Goal: Navigation & Orientation: Find specific page/section

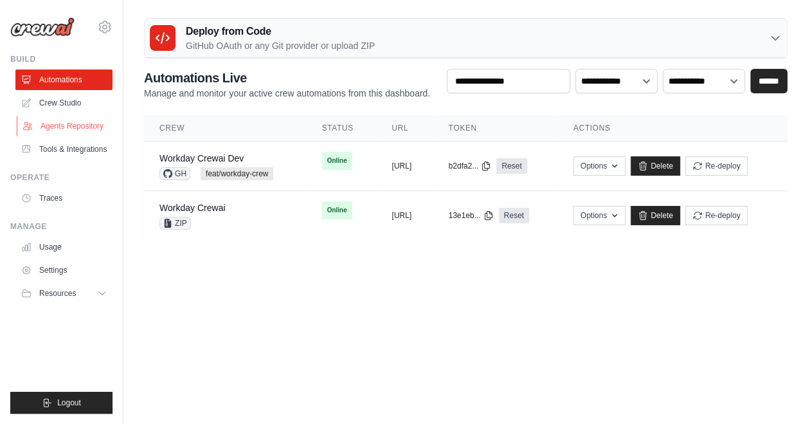
click at [76, 126] on link "Agents Repository" at bounding box center [65, 126] width 97 height 21
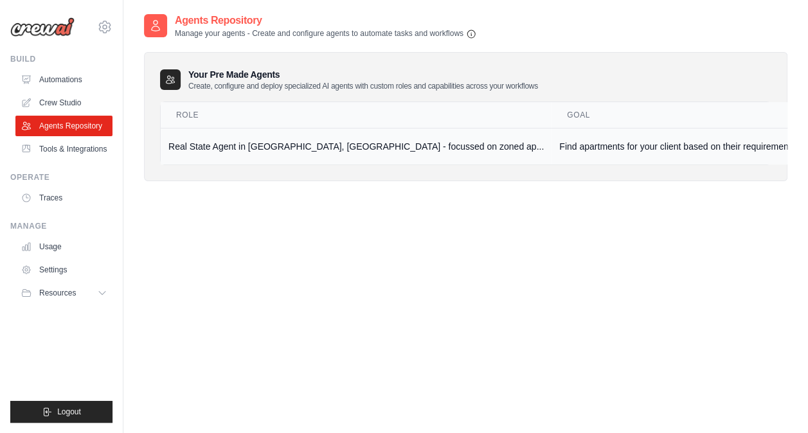
click at [328, 151] on td "Real State Agent in [GEOGRAPHIC_DATA], [GEOGRAPHIC_DATA] - focussed on zoned ap…" at bounding box center [356, 146] width 391 height 37
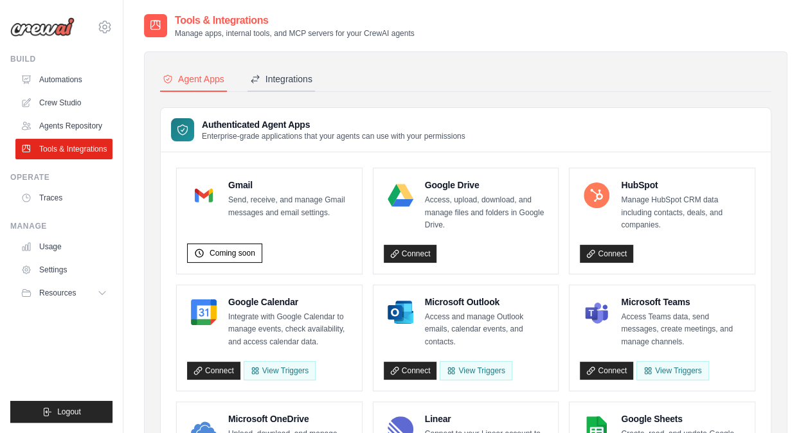
click at [288, 78] on div "Integrations" at bounding box center [281, 79] width 62 height 13
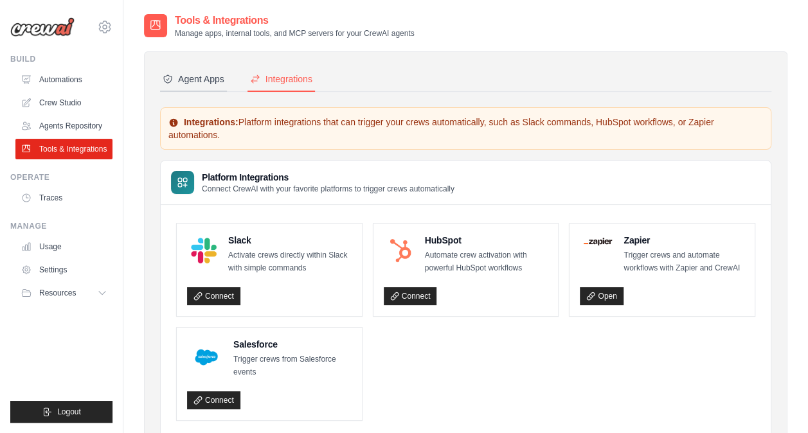
click at [183, 85] on div "Agent Apps" at bounding box center [194, 79] width 62 height 13
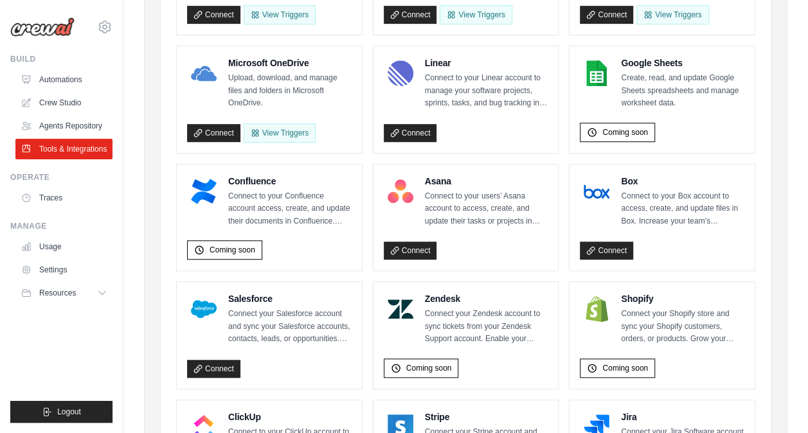
scroll to position [360, 0]
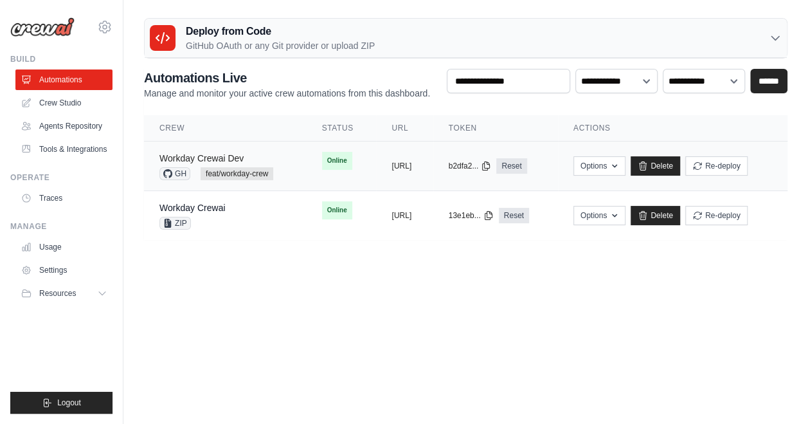
click at [224, 157] on link "Workday Crewai Dev" at bounding box center [201, 158] width 84 height 10
click at [65, 129] on link "Agents Repository" at bounding box center [65, 126] width 97 height 21
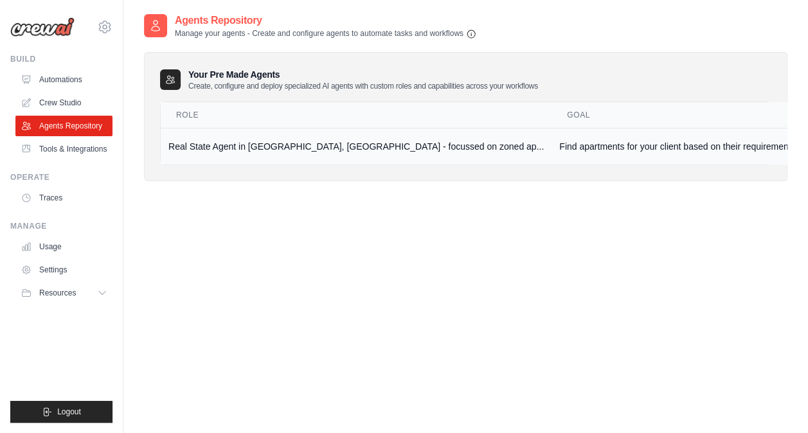
click at [241, 147] on td "Real State Agent in Manhattan, NYC - focussed on zoned ap..." at bounding box center [356, 146] width 391 height 37
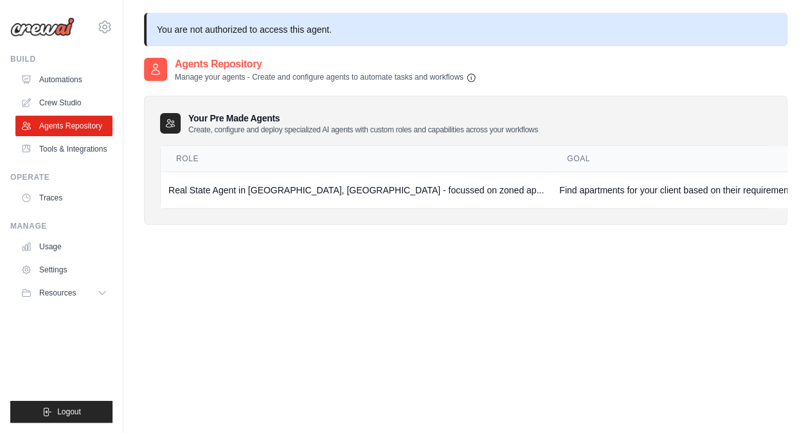
click at [83, 156] on link "Tools & Integrations" at bounding box center [63, 149] width 97 height 21
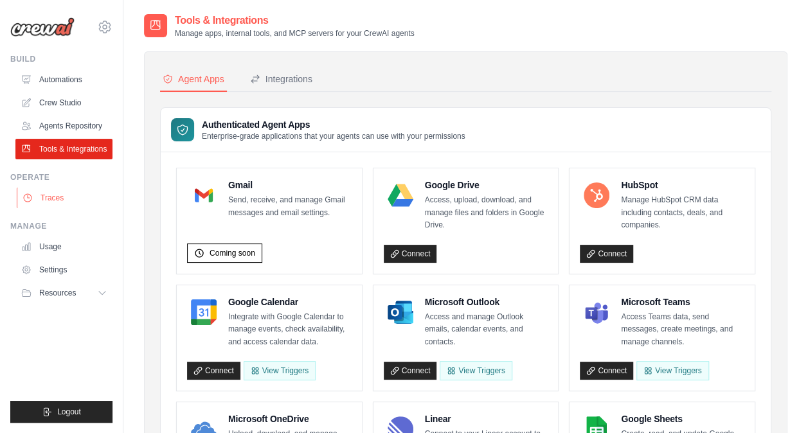
click at [37, 205] on link "Traces" at bounding box center [65, 198] width 97 height 21
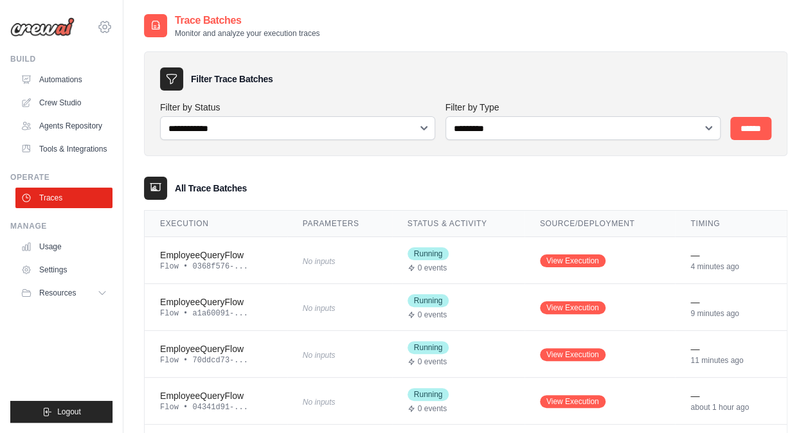
click at [106, 24] on icon at bounding box center [104, 26] width 15 height 15
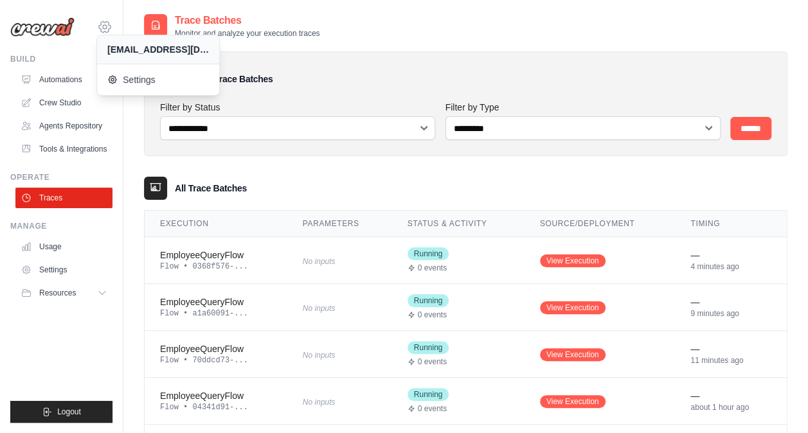
click at [105, 28] on icon at bounding box center [105, 27] width 4 height 4
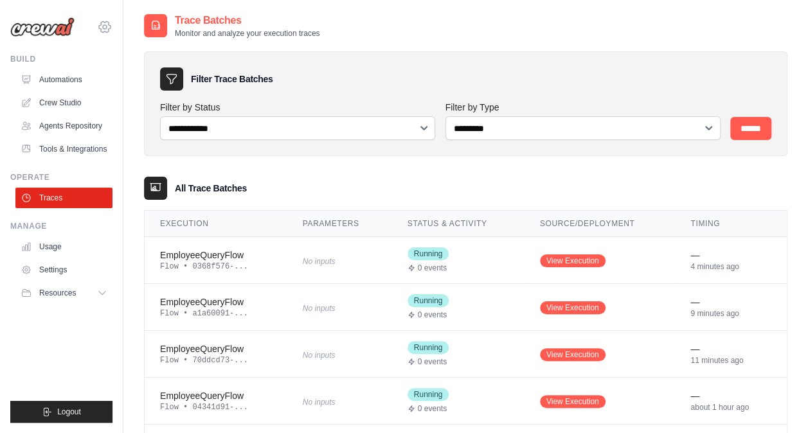
click at [105, 28] on icon at bounding box center [105, 27] width 4 height 4
click at [103, 31] on icon at bounding box center [104, 26] width 15 height 15
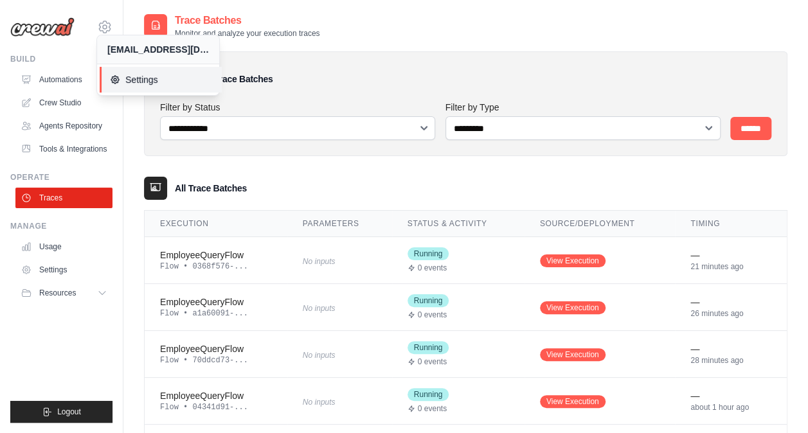
click at [134, 80] on span "Settings" at bounding box center [161, 79] width 102 height 13
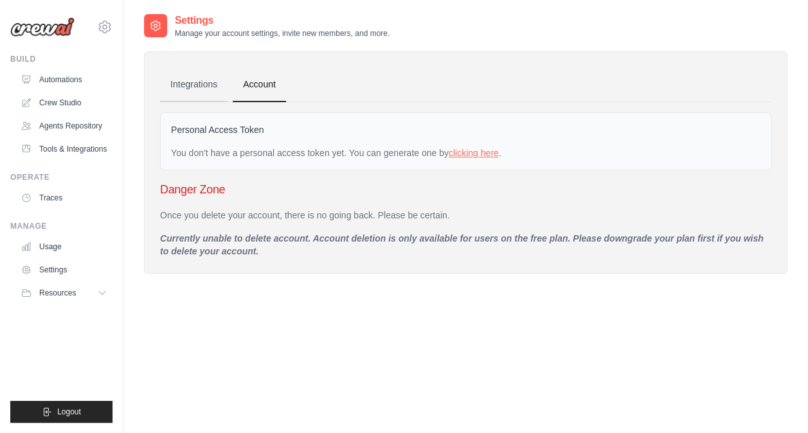
click at [190, 84] on link "Integrations" at bounding box center [194, 85] width 68 height 35
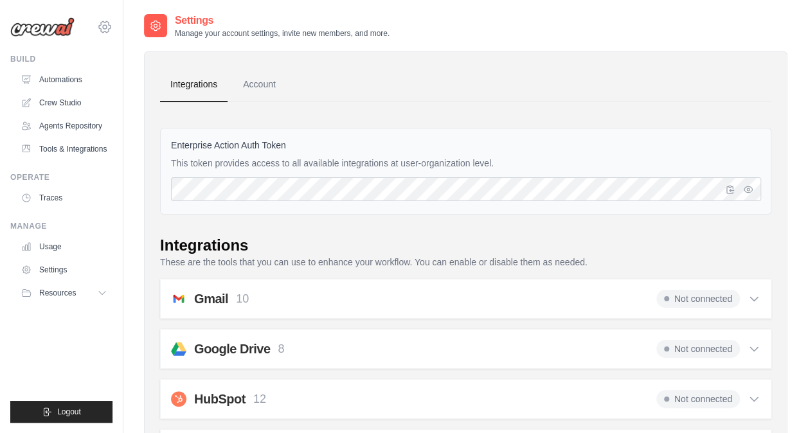
click at [106, 26] on icon at bounding box center [105, 27] width 4 height 4
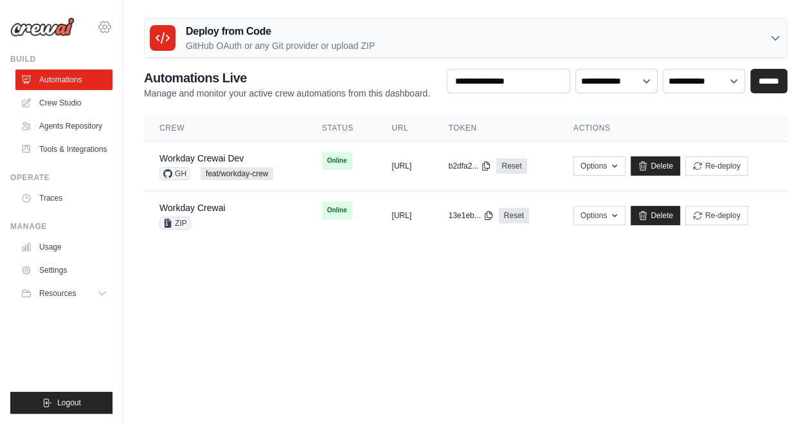
click at [104, 23] on icon at bounding box center [104, 26] width 15 height 15
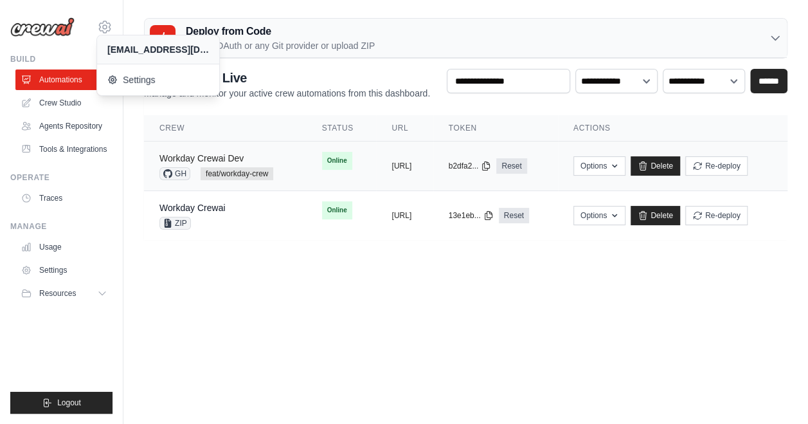
click at [220, 158] on link "Workday Crewai Dev" at bounding box center [201, 158] width 84 height 10
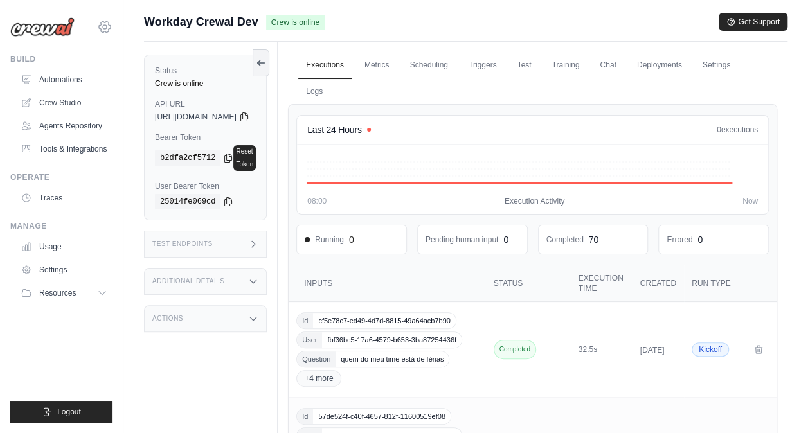
click at [111, 30] on icon at bounding box center [104, 26] width 15 height 15
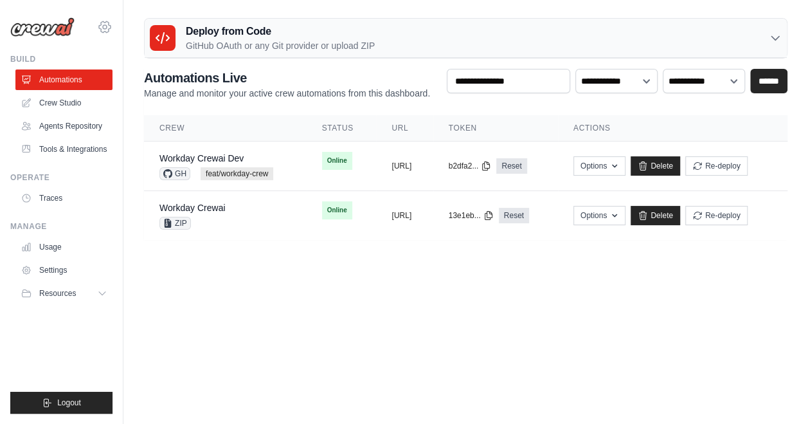
click at [107, 31] on icon at bounding box center [104, 26] width 15 height 15
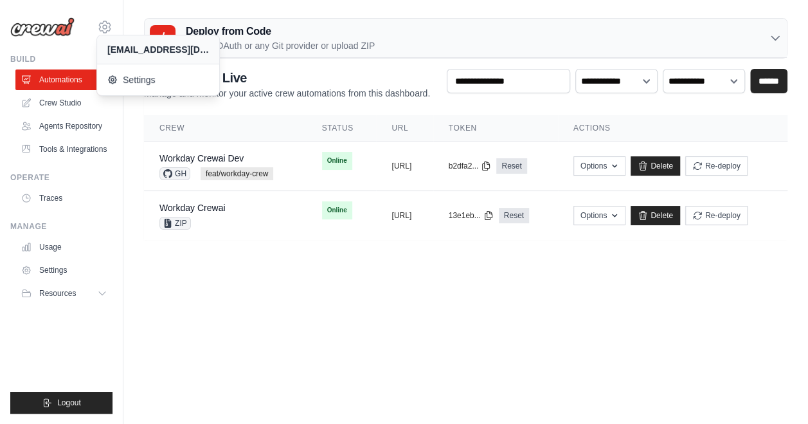
click at [248, 323] on body "[EMAIL_ADDRESS][DOMAIN_NAME] Settings Build Automations Resources" at bounding box center [404, 212] width 808 height 424
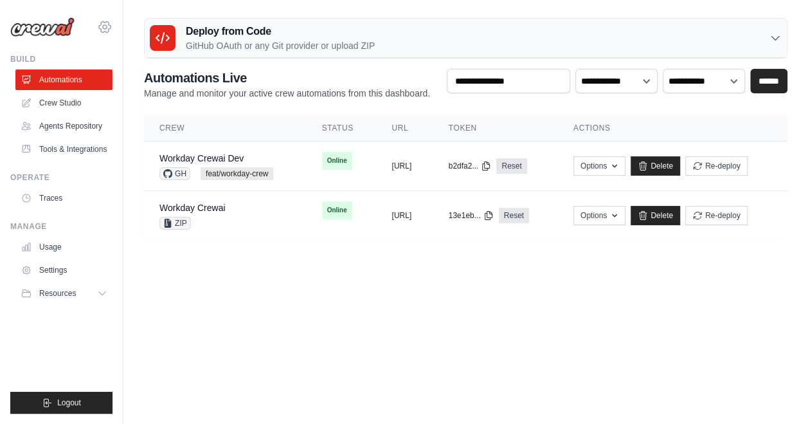
click at [101, 19] on icon at bounding box center [104, 26] width 15 height 15
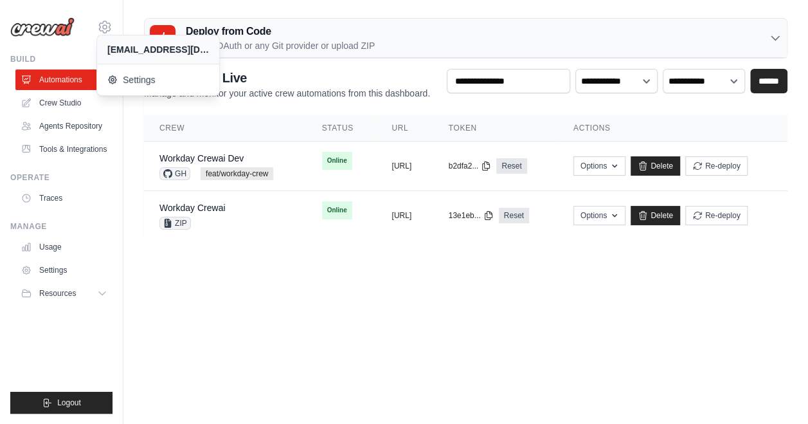
click at [189, 319] on body "[EMAIL_ADDRESS][DOMAIN_NAME] Settings Build Automations Resources" at bounding box center [404, 212] width 808 height 424
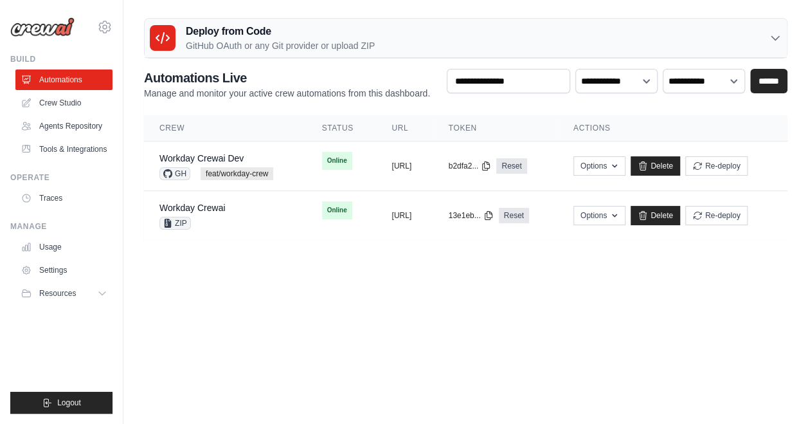
click at [97, 32] on icon at bounding box center [104, 26] width 15 height 15
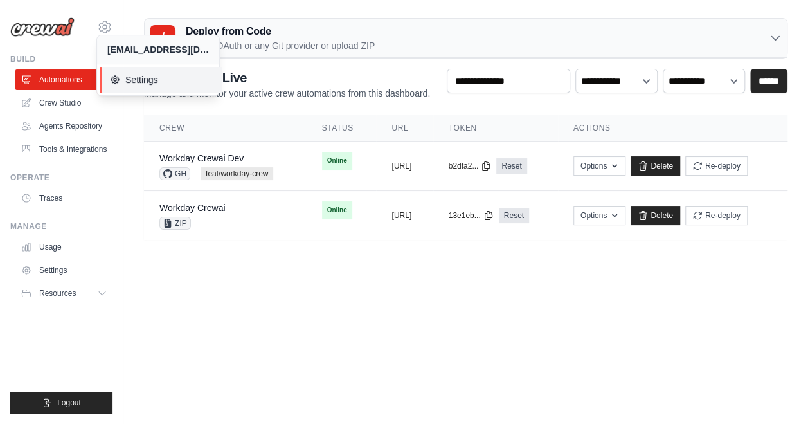
click at [163, 85] on span "Settings" at bounding box center [161, 79] width 102 height 13
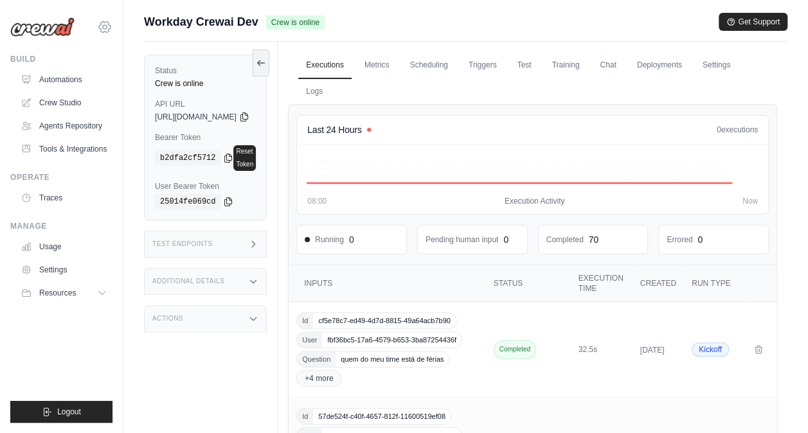
drag, startPoint x: 0, startPoint y: 0, endPoint x: 102, endPoint y: 30, distance: 105.8
click at [102, 30] on icon at bounding box center [104, 26] width 15 height 15
click at [104, 27] on icon at bounding box center [104, 26] width 15 height 15
